Goal: Transaction & Acquisition: Purchase product/service

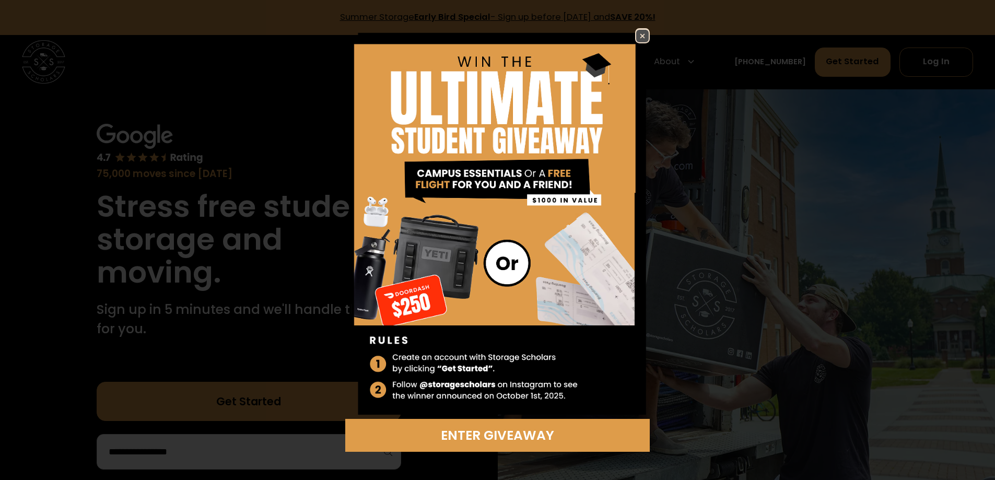
click at [641, 39] on img at bounding box center [642, 36] width 13 height 13
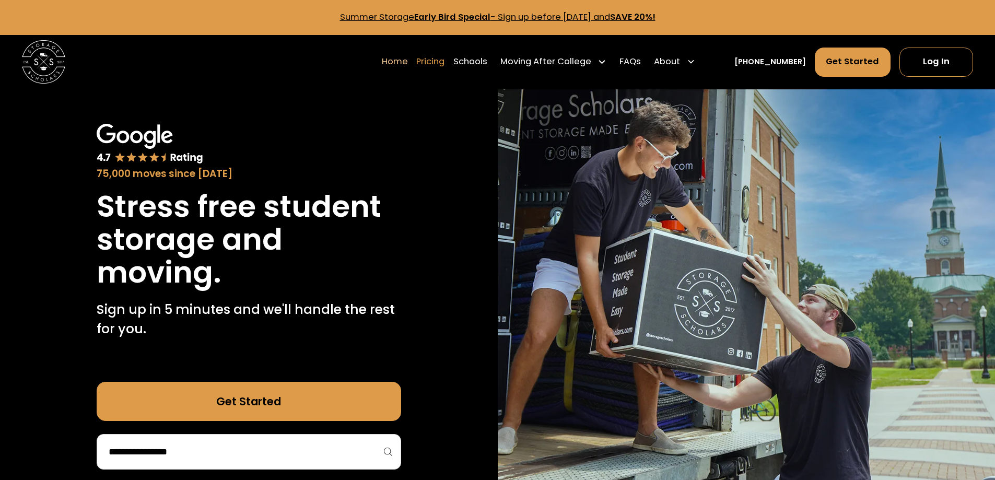
click at [445, 64] on link "Pricing" at bounding box center [430, 61] width 28 height 30
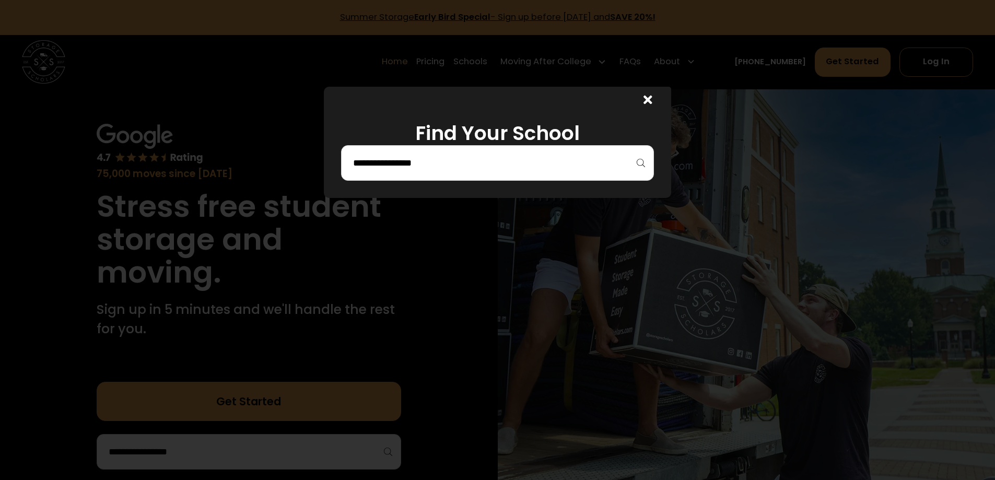
click at [534, 162] on input "search" at bounding box center [497, 163] width 291 height 18
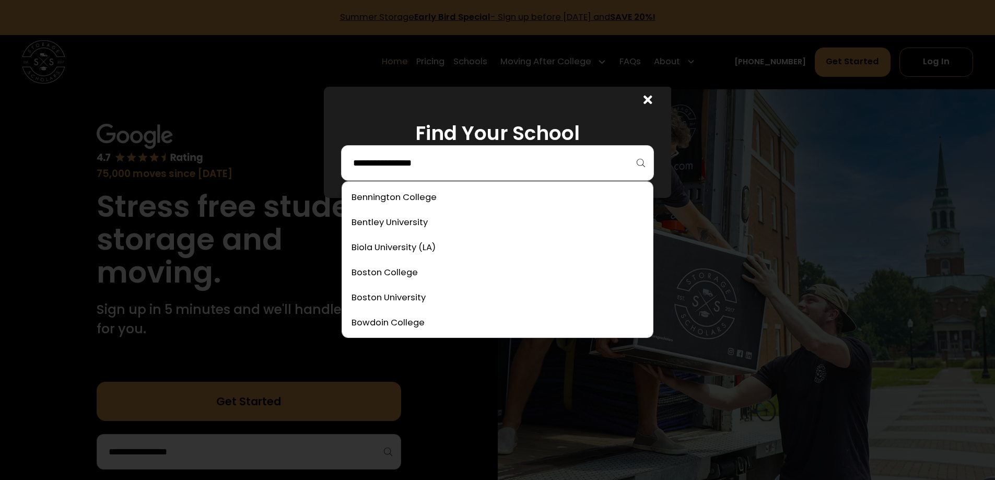
scroll to position [418, 0]
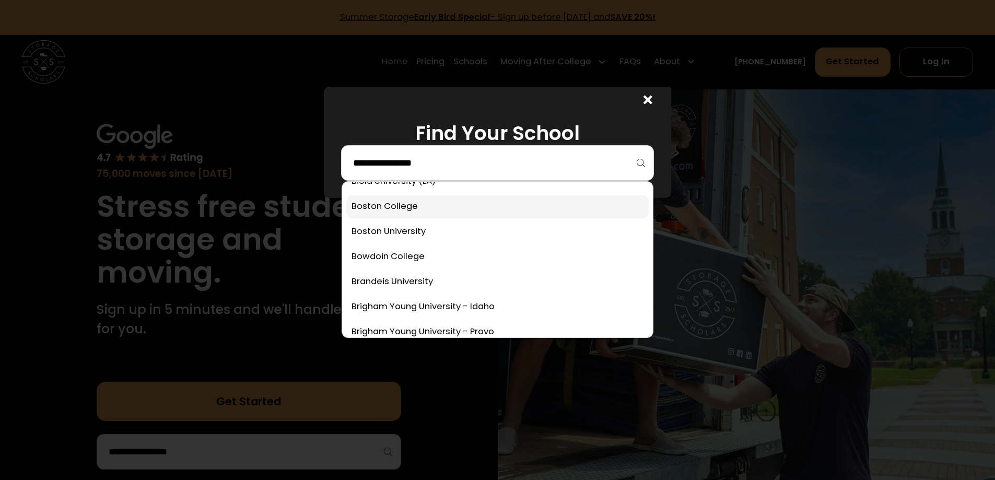
click at [389, 202] on link at bounding box center [497, 206] width 302 height 23
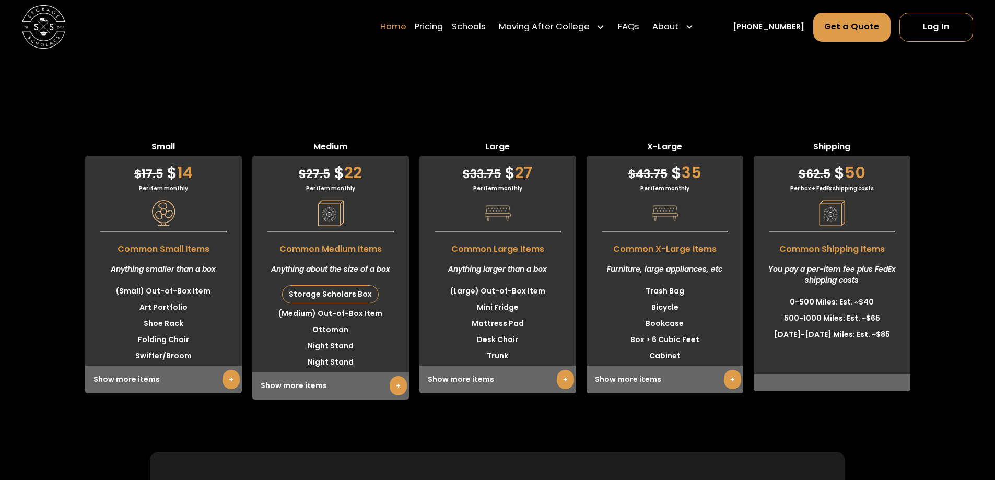
click at [406, 32] on link "Home" at bounding box center [393, 27] width 26 height 30
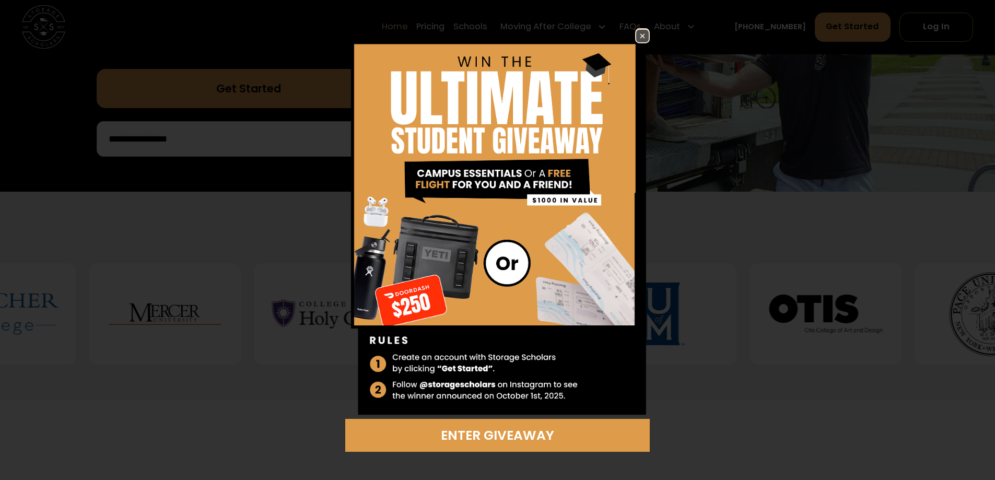
scroll to position [313, 0]
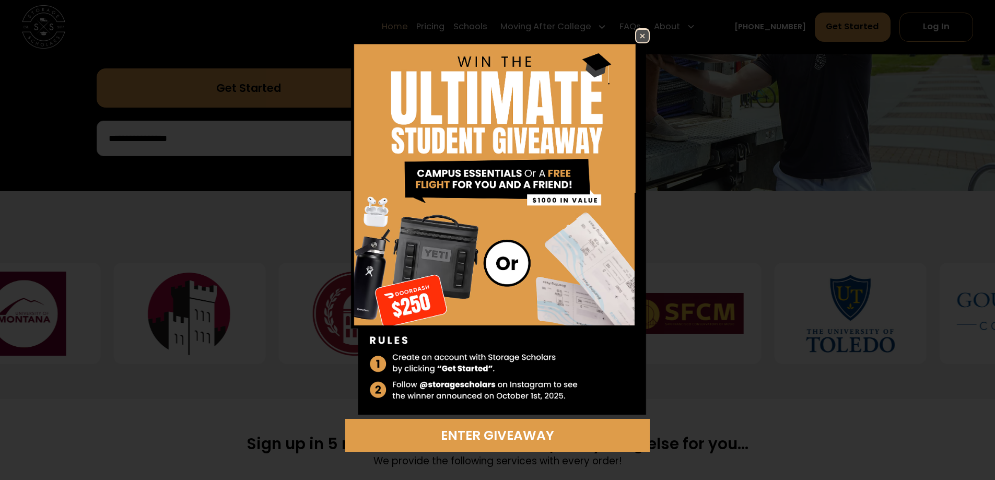
click at [642, 32] on img at bounding box center [642, 36] width 13 height 13
